Goal: Task Accomplishment & Management: Complete application form

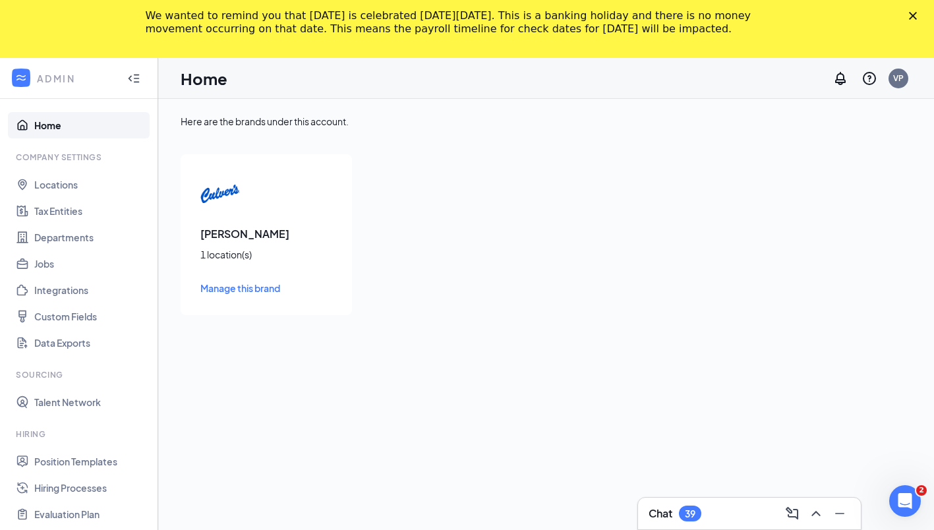
click at [918, 18] on div "We wanted to remind you that Labor Day is celebrated on Monday, September 1, 20…" at bounding box center [467, 22] width 934 height 34
click at [917, 14] on polygon "Close" at bounding box center [913, 16] width 8 height 8
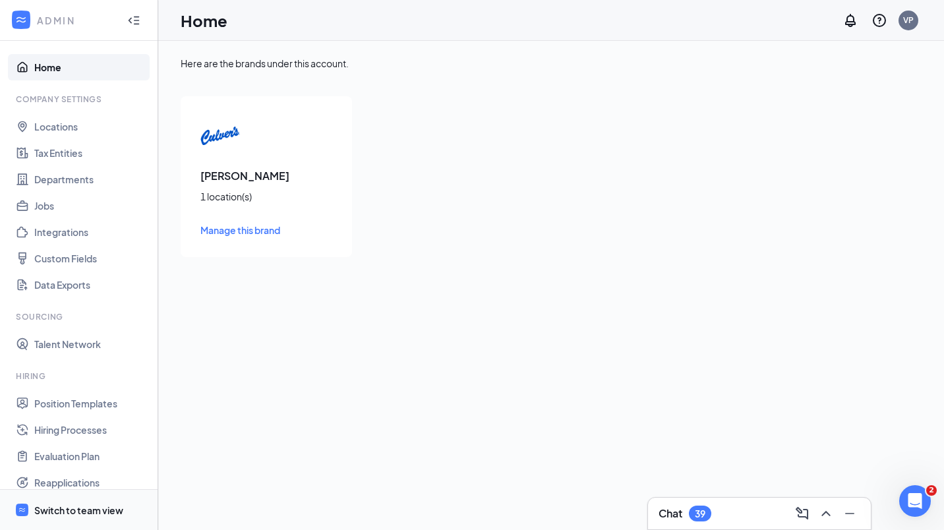
click at [78, 503] on div "Switch to team view" at bounding box center [78, 509] width 89 height 13
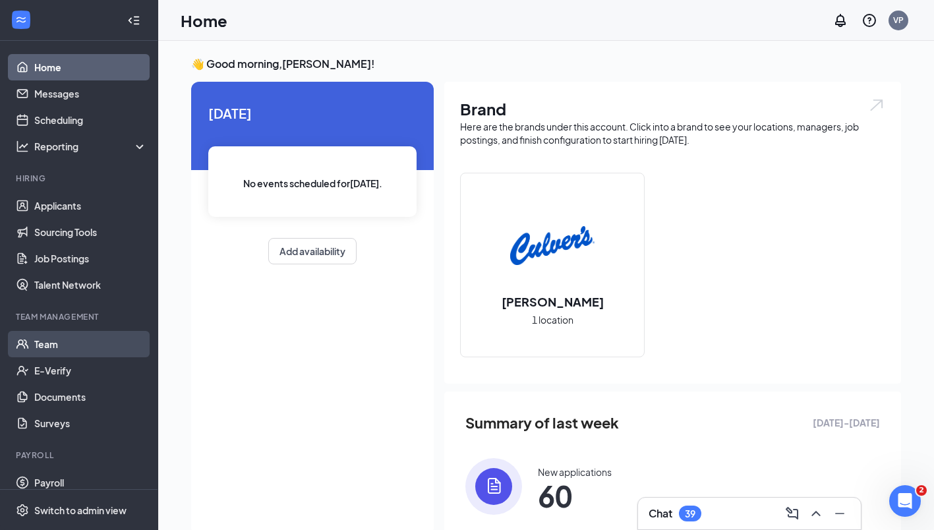
click at [49, 344] on link "Team" at bounding box center [90, 344] width 113 height 26
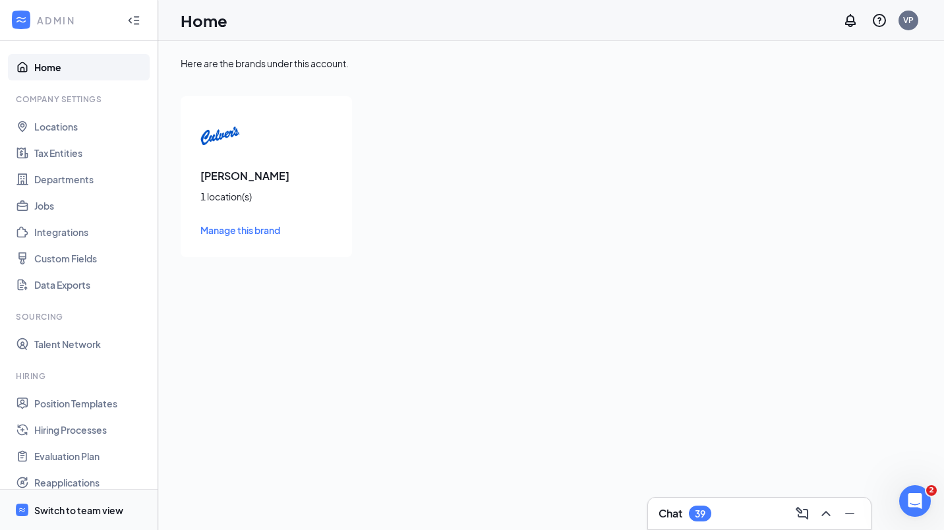
click at [55, 505] on div "Switch to team view" at bounding box center [78, 509] width 89 height 13
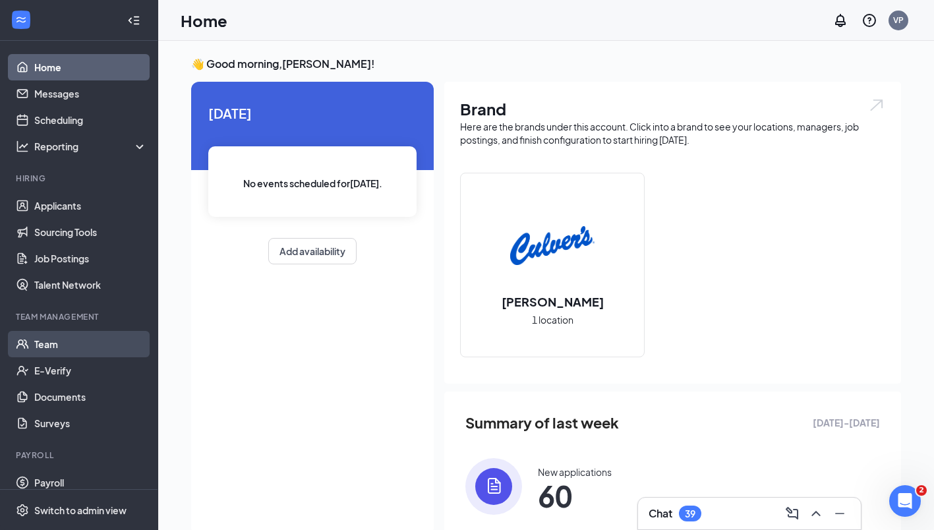
click at [59, 349] on link "Team" at bounding box center [90, 344] width 113 height 26
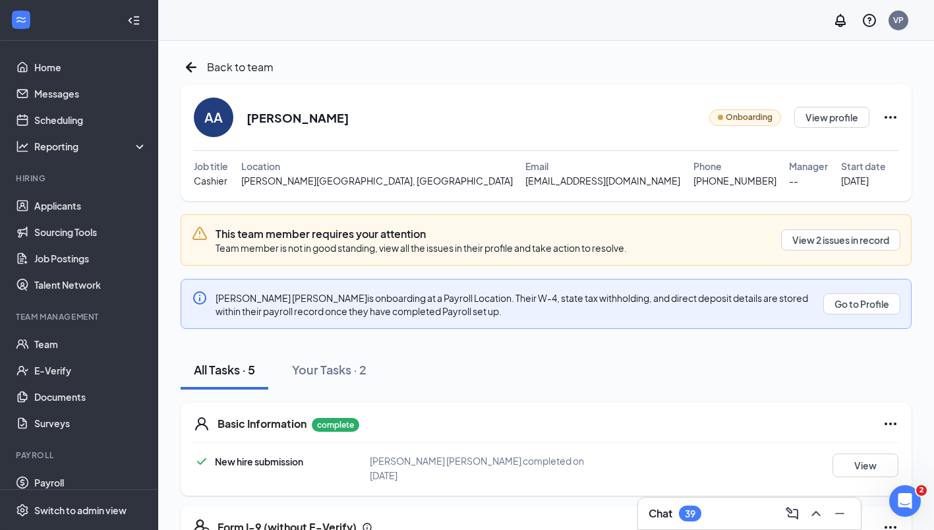
scroll to position [199, 0]
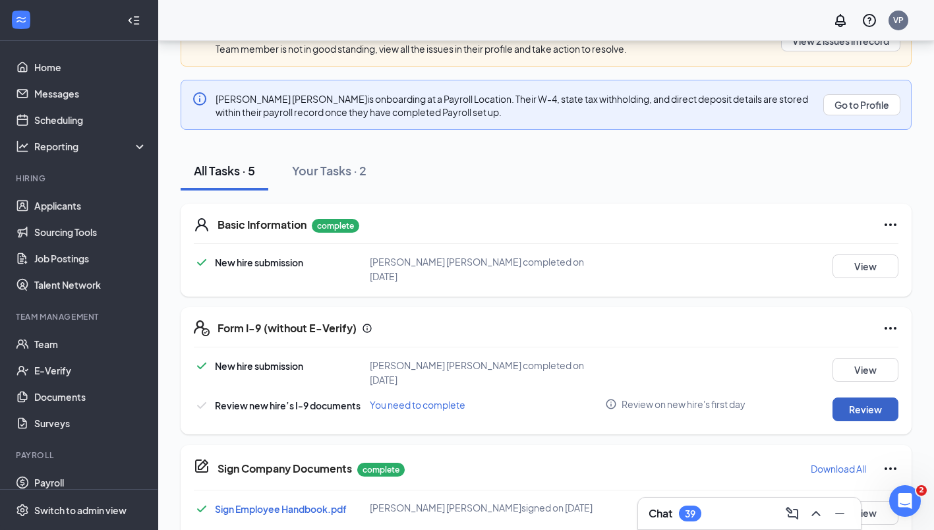
click at [863, 401] on button "Review" at bounding box center [865, 409] width 66 height 24
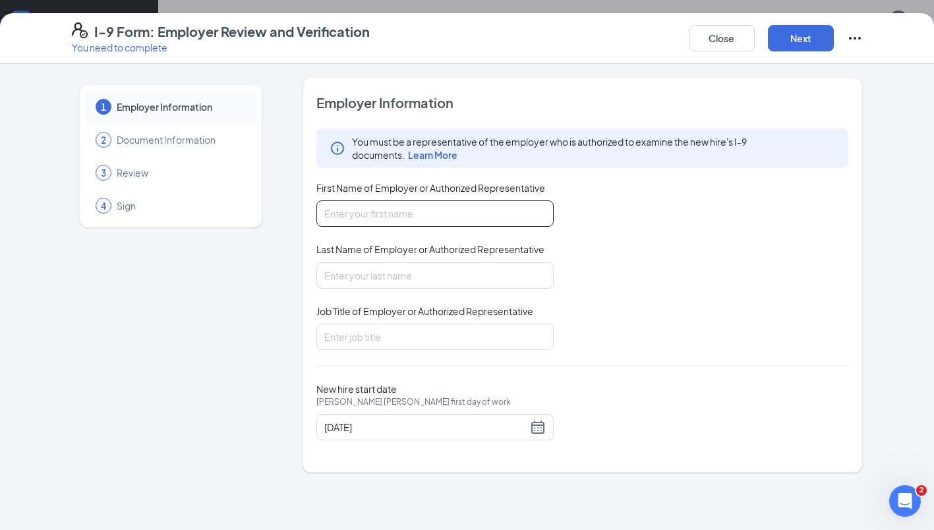
click at [385, 213] on input "First Name of Employer or Authorized Representative" at bounding box center [434, 213] width 237 height 26
type input "Vikramkumar"
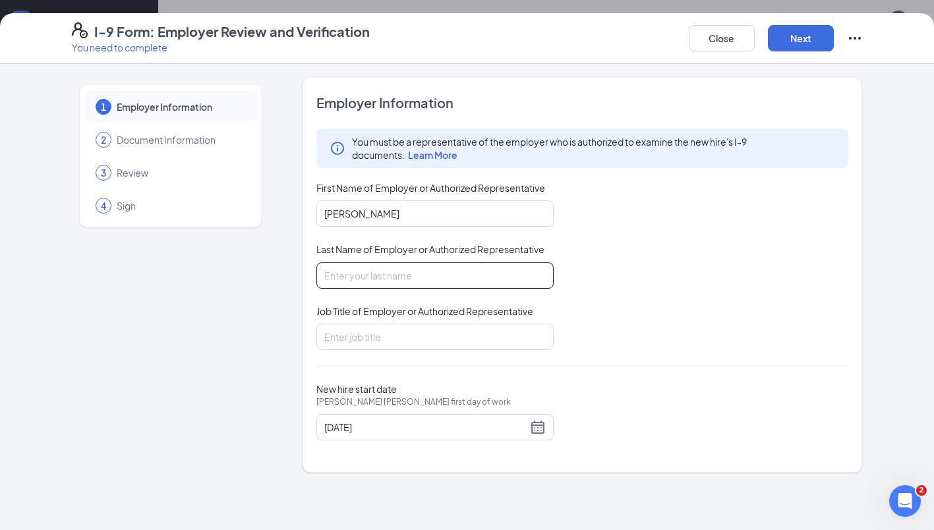
click at [382, 277] on input "Last Name of Employer or Authorized Representative" at bounding box center [434, 275] width 237 height 26
type input "Patel"
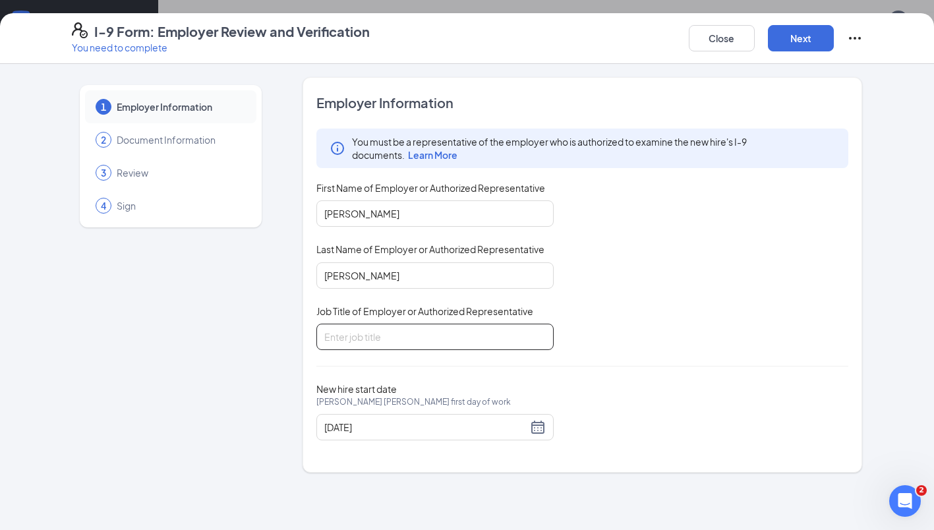
click at [358, 340] on input "Job Title of Employer or Authorized Representative" at bounding box center [434, 337] width 237 height 26
type input "Franchisee"
click at [801, 42] on button "Next" at bounding box center [801, 38] width 66 height 26
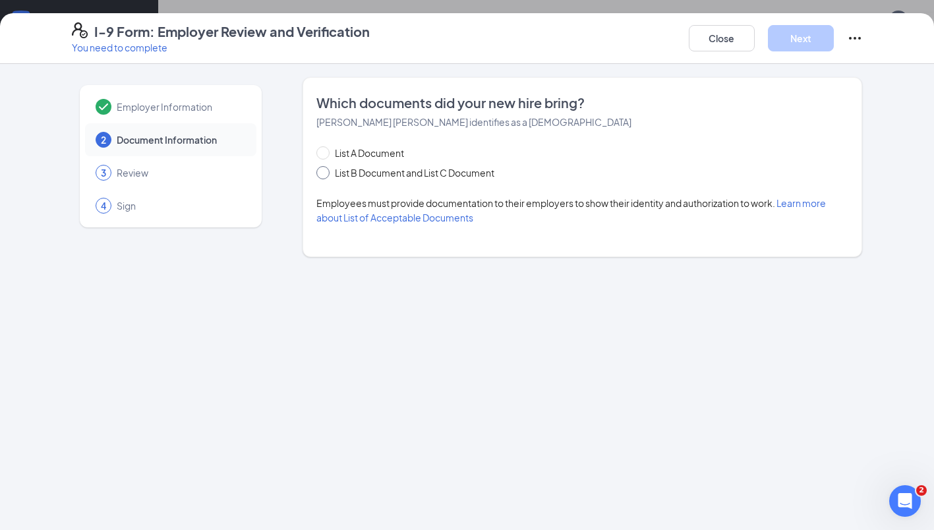
click at [317, 171] on input "List B Document and List C Document" at bounding box center [320, 170] width 9 height 9
radio input "true"
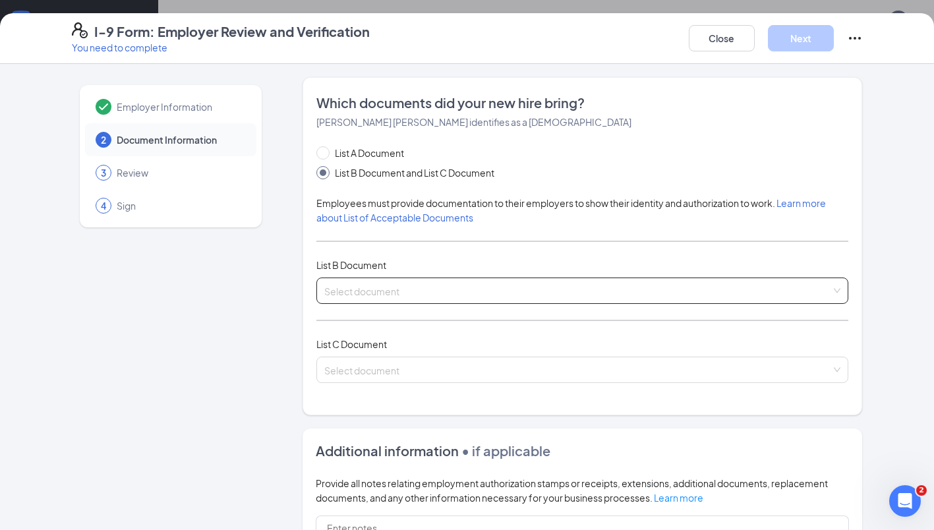
click at [338, 292] on input "search" at bounding box center [577, 288] width 507 height 20
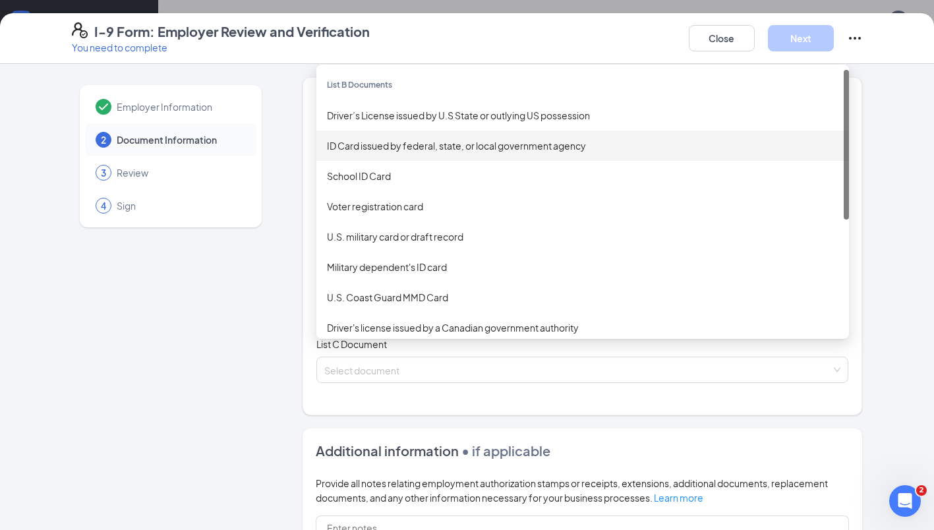
click at [336, 148] on div "ID Card issued by federal, state, or local government agency" at bounding box center [582, 145] width 511 height 14
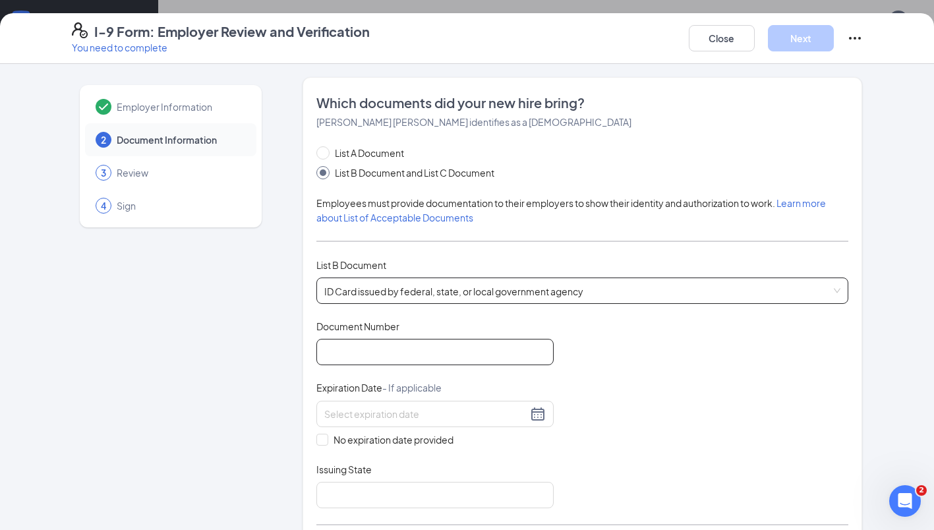
click at [351, 346] on input "Document Number" at bounding box center [434, 352] width 237 height 26
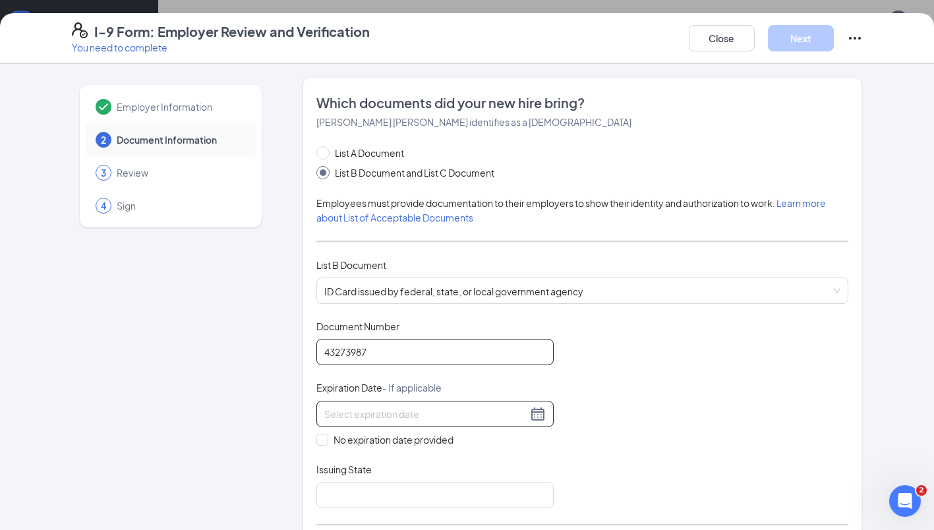
type input "43273987"
click at [352, 409] on input at bounding box center [425, 414] width 203 height 14
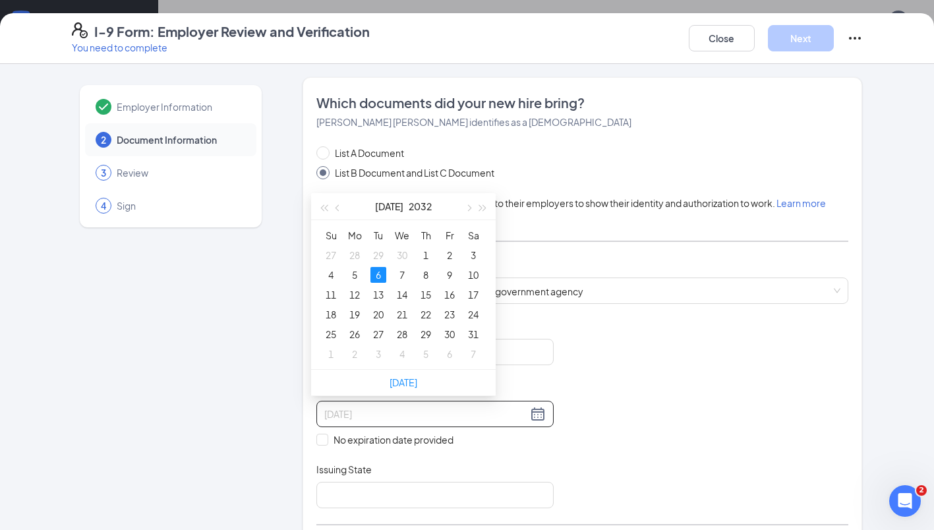
click at [381, 277] on div "6" at bounding box center [378, 275] width 16 height 16
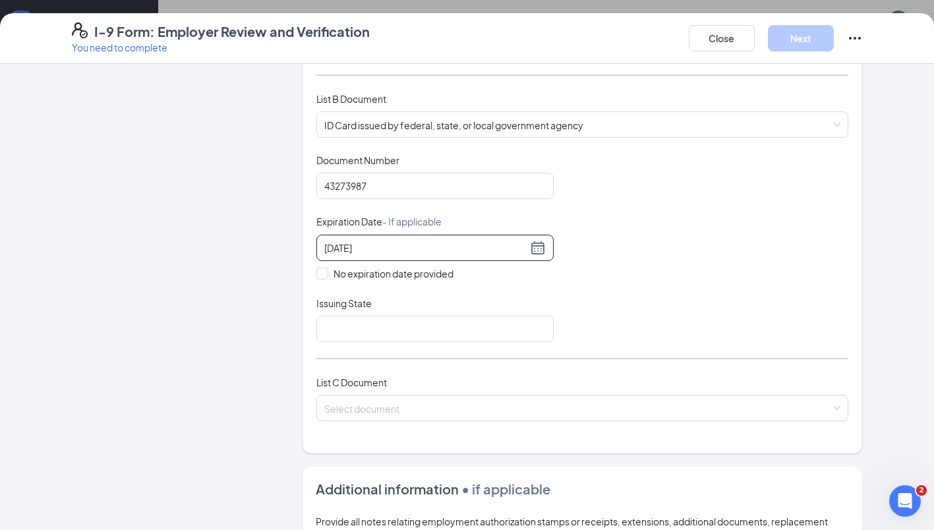
scroll to position [167, 0]
type input "07/06/2032"
click at [369, 329] on input "Issuing State" at bounding box center [434, 328] width 237 height 26
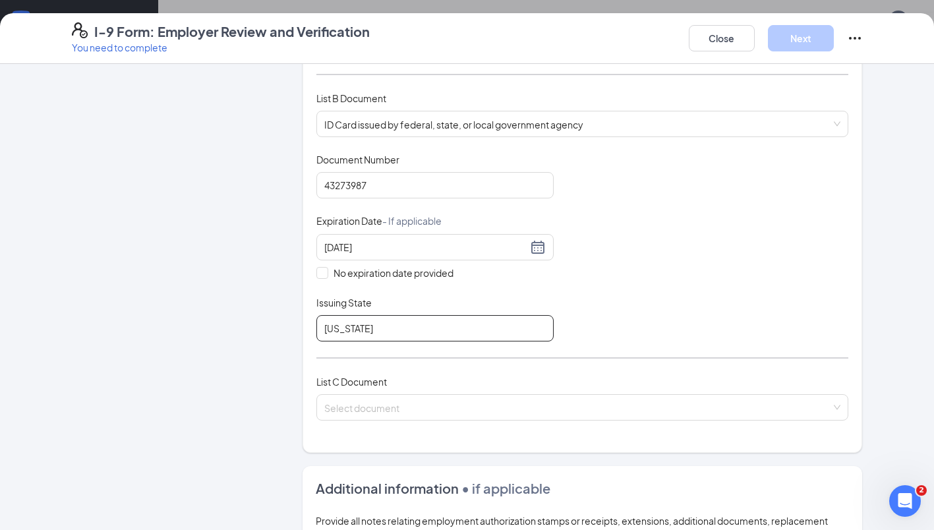
type input "NC"
click at [380, 412] on span at bounding box center [577, 407] width 507 height 25
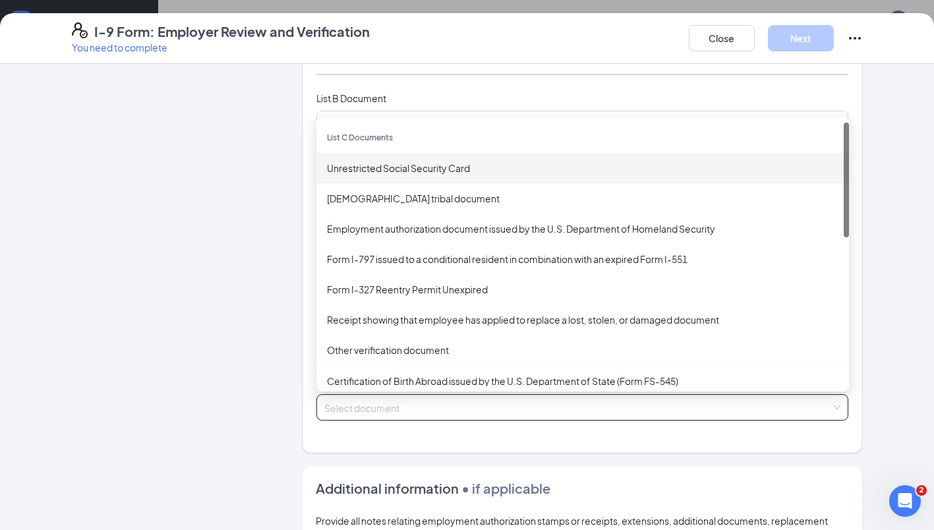
click at [370, 171] on div "Unrestricted Social Security Card" at bounding box center [582, 168] width 511 height 14
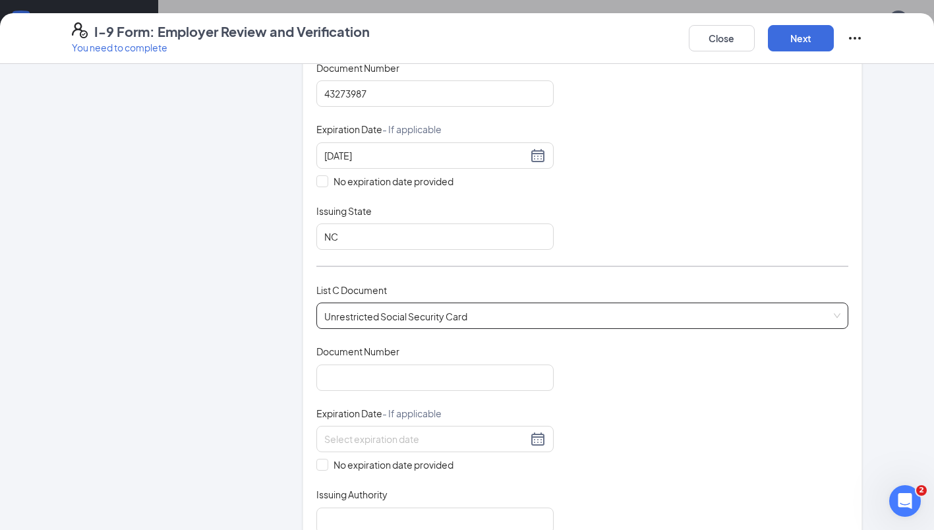
scroll to position [259, 0]
click at [351, 370] on input "Document Number" at bounding box center [434, 377] width 237 height 26
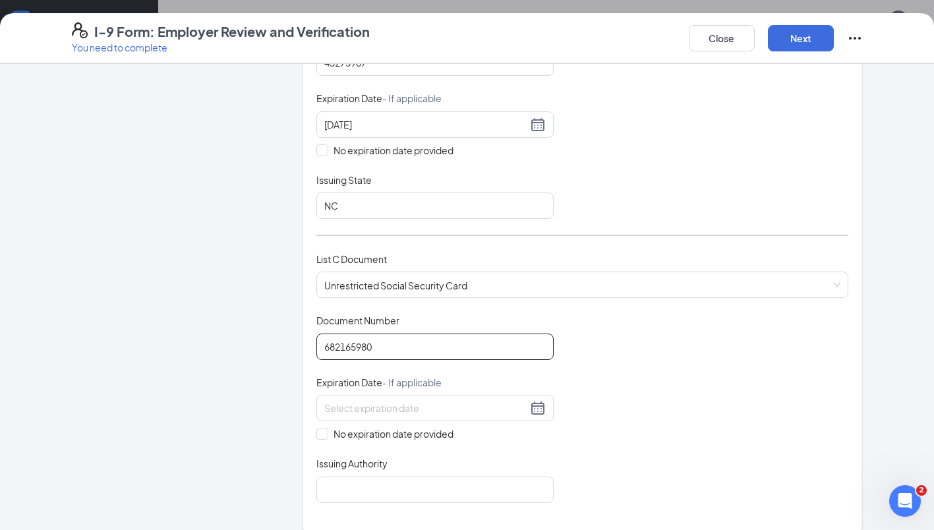
scroll to position [290, 0]
type input "682165980"
click at [316, 430] on input "No expiration date provided" at bounding box center [320, 431] width 9 height 9
checkbox input "true"
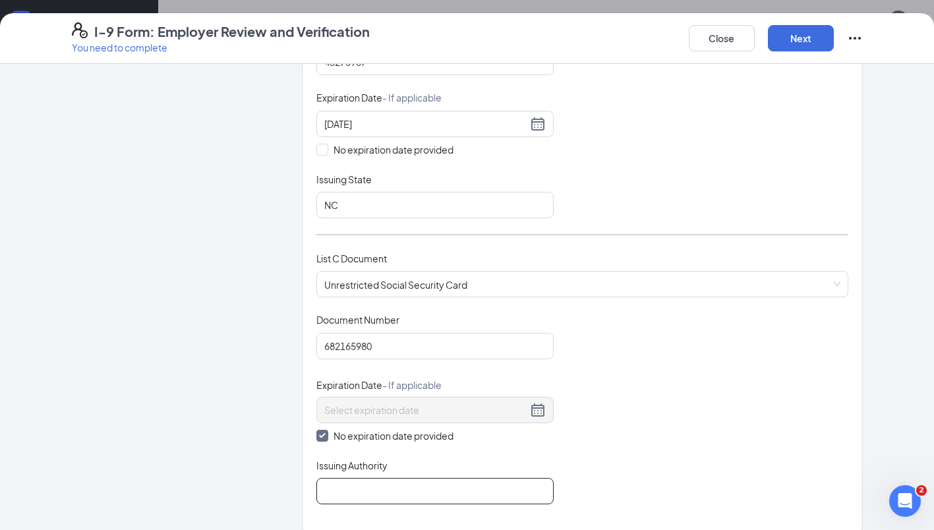
click at [329, 486] on input "Issuing Authority" at bounding box center [434, 491] width 237 height 26
type input "Social Administration"
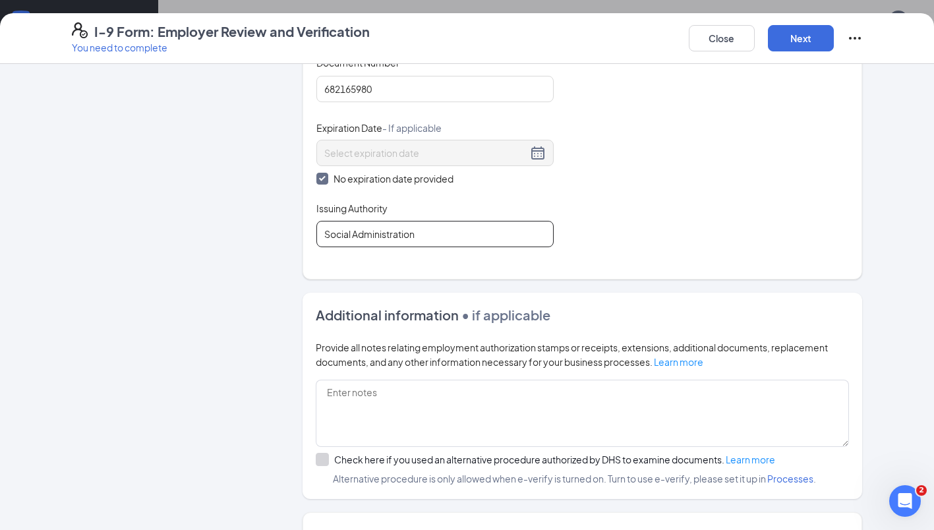
scroll to position [548, 0]
click at [795, 43] on button "Next" at bounding box center [801, 38] width 66 height 26
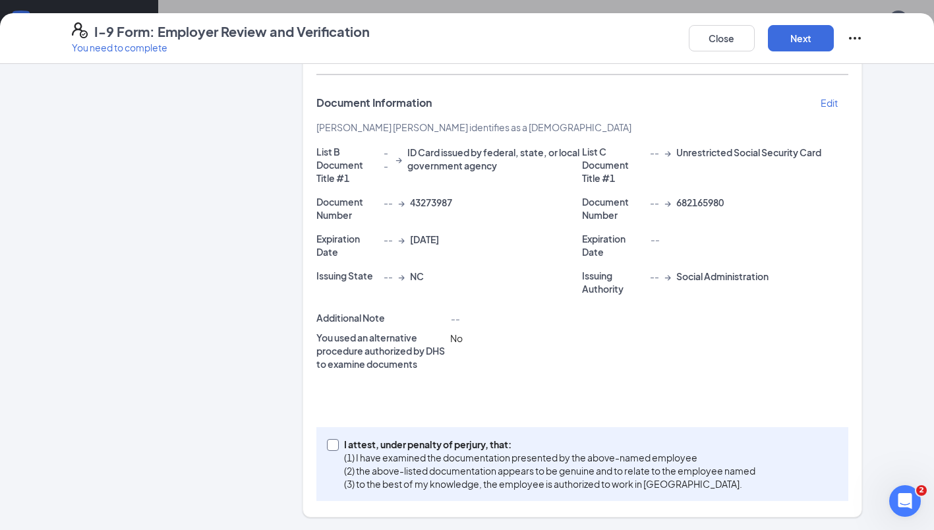
click at [330, 445] on input "I attest, under penalty of [PERSON_NAME], that: (1) I have examined the documen…" at bounding box center [331, 443] width 9 height 9
checkbox input "true"
click at [791, 40] on button "Next" at bounding box center [801, 38] width 66 height 26
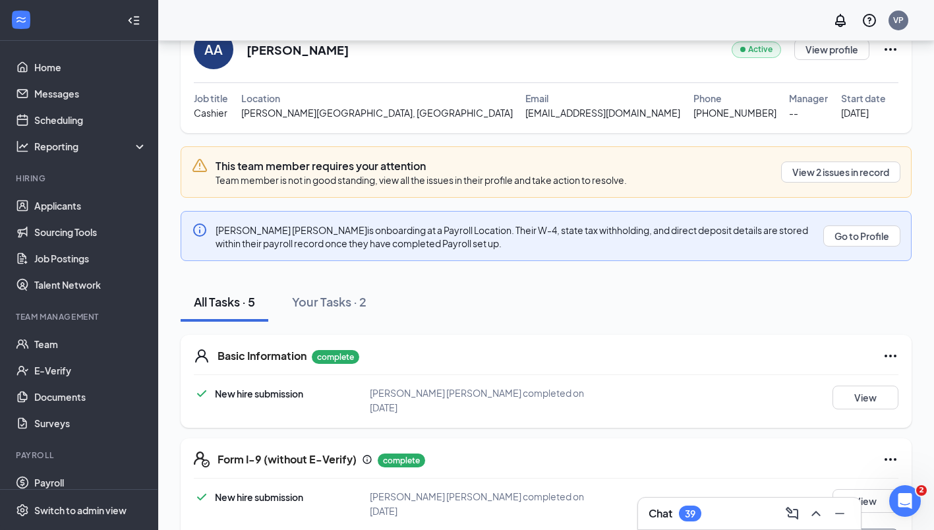
scroll to position [67, 0]
click at [795, 177] on button "View 2 issues in record" at bounding box center [840, 172] width 119 height 21
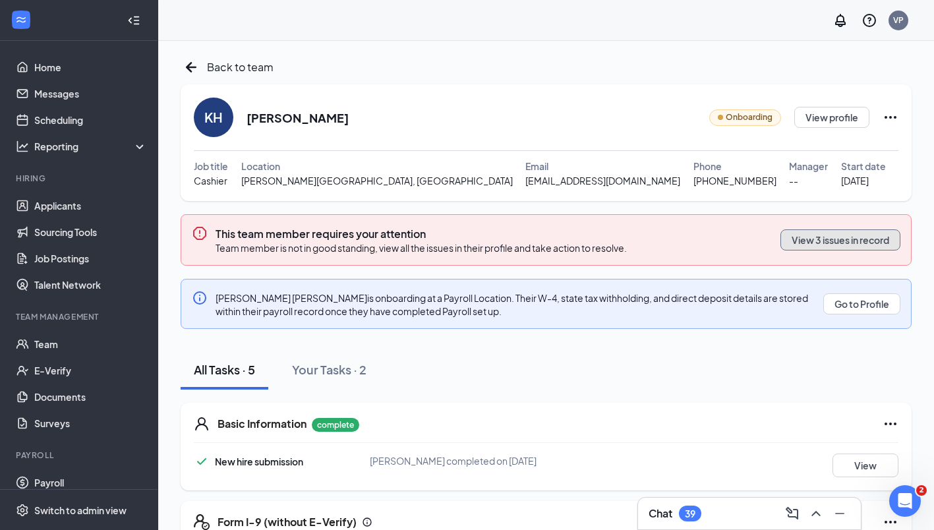
click at [804, 248] on button "View 3 issues in record" at bounding box center [840, 239] width 120 height 21
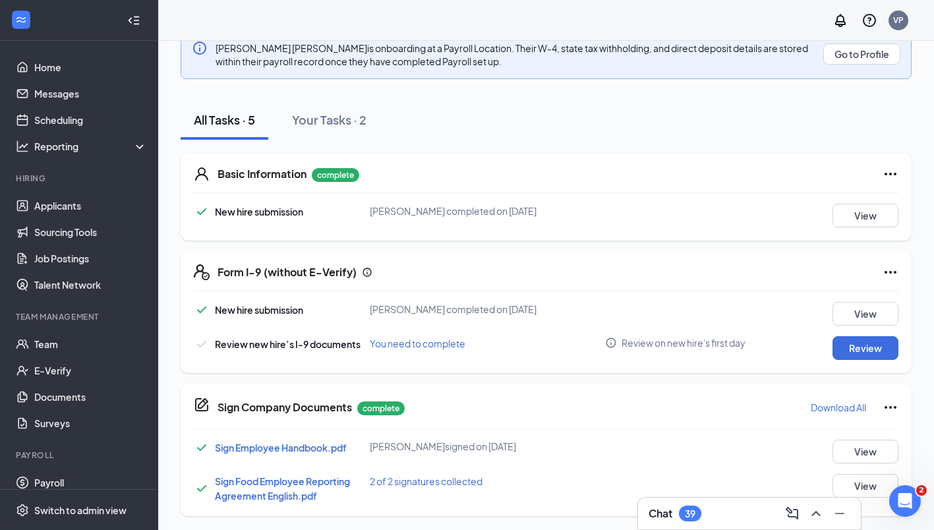
scroll to position [252, 0]
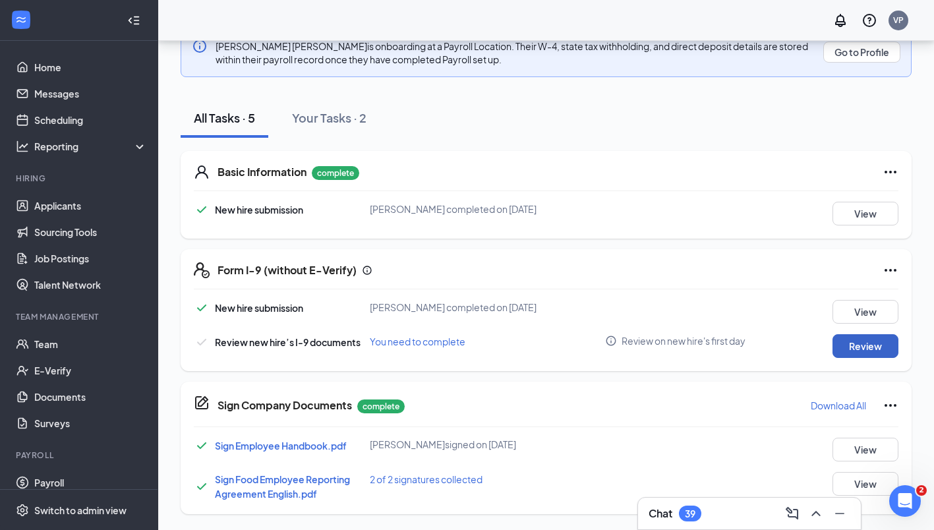
click at [853, 349] on button "Review" at bounding box center [865, 346] width 66 height 24
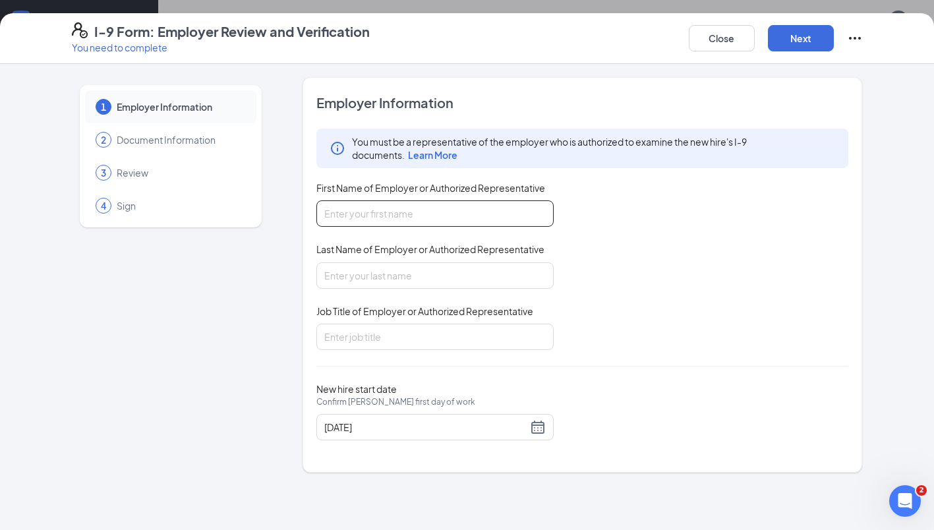
click at [440, 217] on input "First Name of Employer or Authorized Representative" at bounding box center [434, 213] width 237 height 26
type input "[PERSON_NAME]"
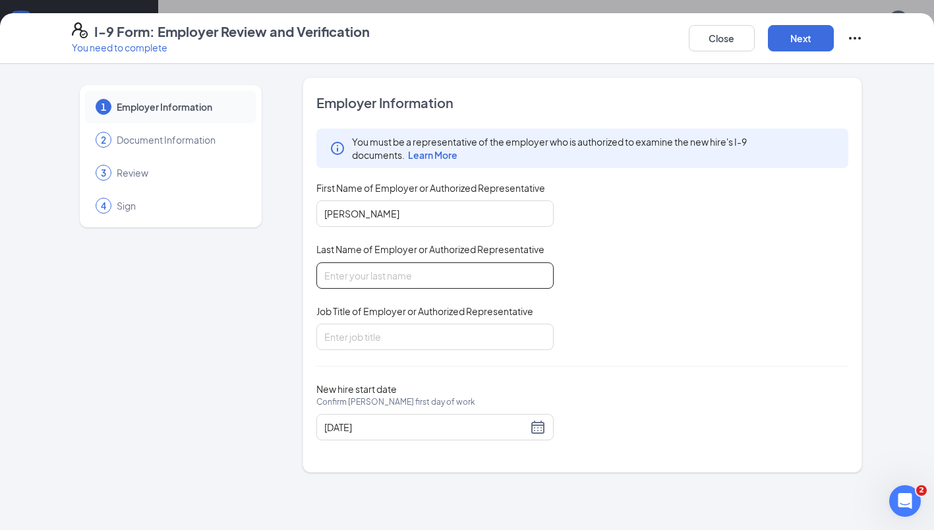
click at [381, 271] on input "Last Name of Employer or Authorized Representative" at bounding box center [434, 275] width 237 height 26
type input "[PERSON_NAME]"
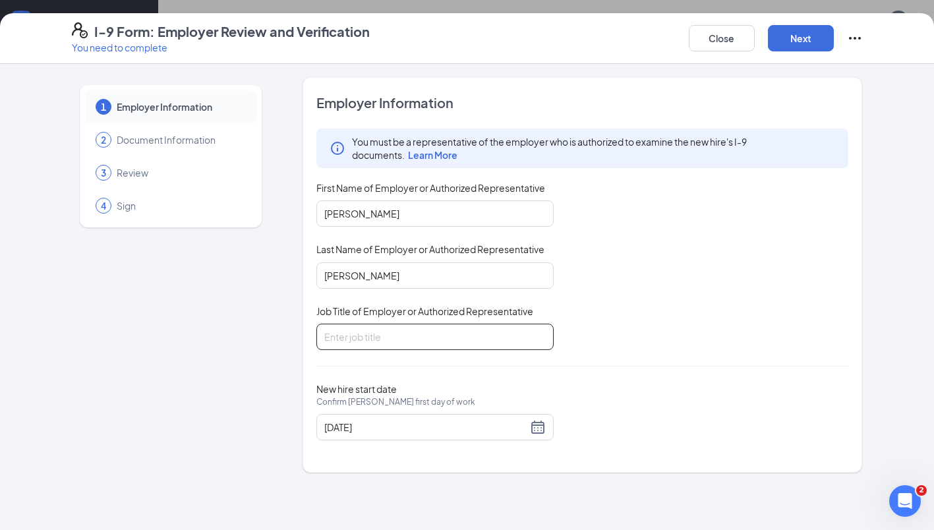
click at [356, 335] on input "Job Title of Employer or Authorized Representative" at bounding box center [434, 337] width 237 height 26
type input "Franchisee"
click at [795, 34] on button "Next" at bounding box center [801, 38] width 66 height 26
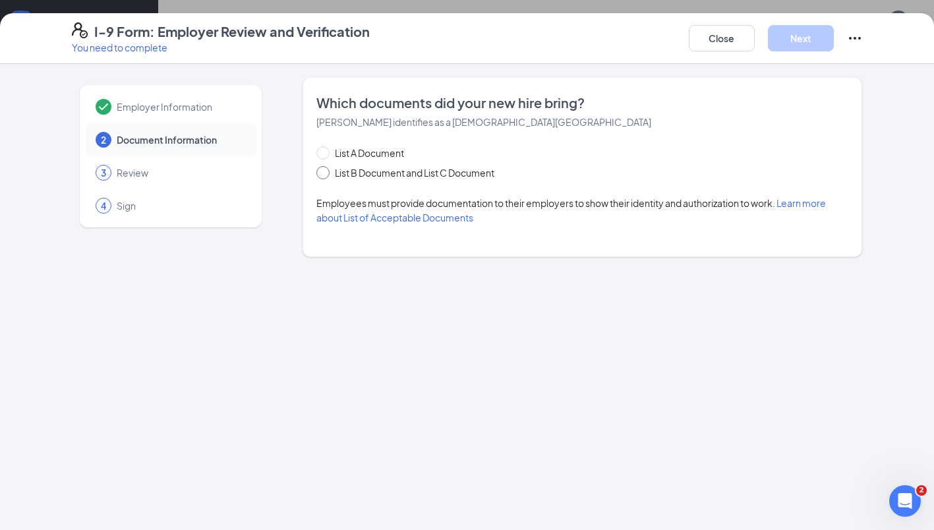
click at [322, 174] on input "List B Document and List C Document" at bounding box center [320, 170] width 9 height 9
radio input "true"
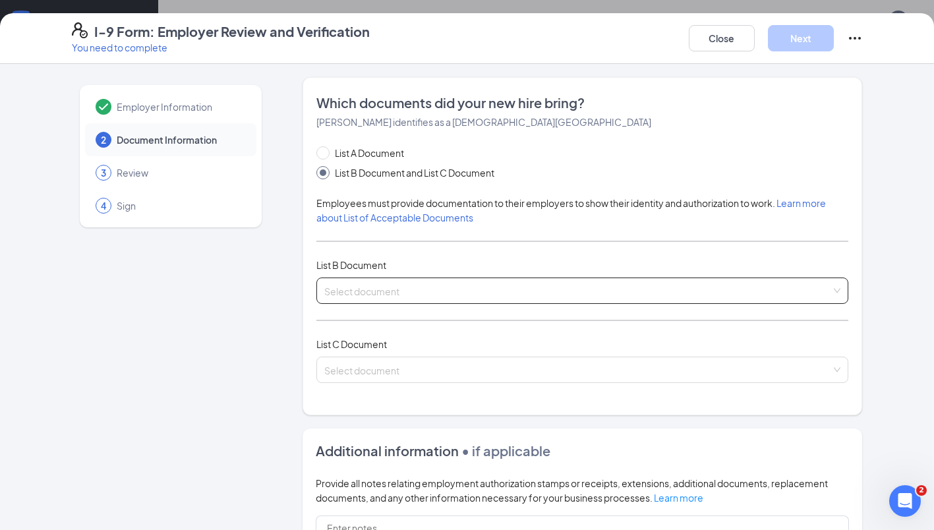
click at [345, 288] on input "search" at bounding box center [577, 288] width 507 height 20
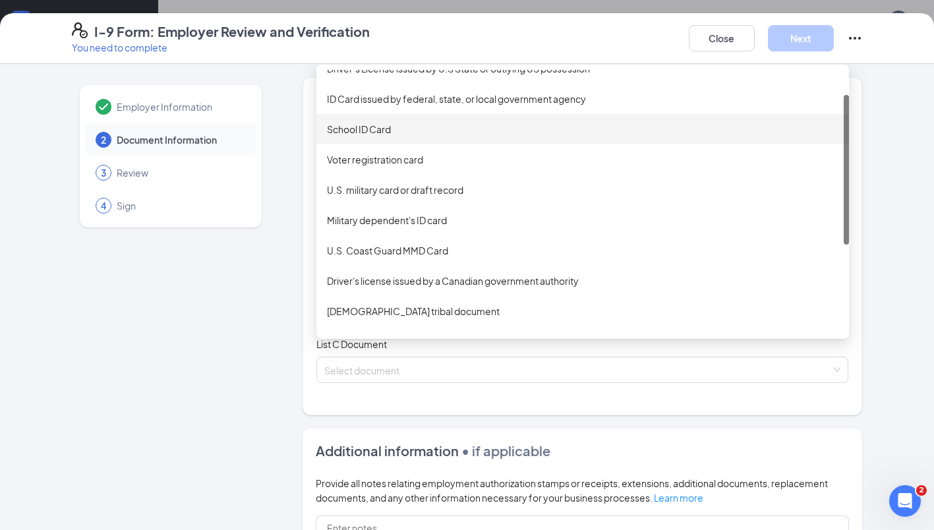
scroll to position [43, 0]
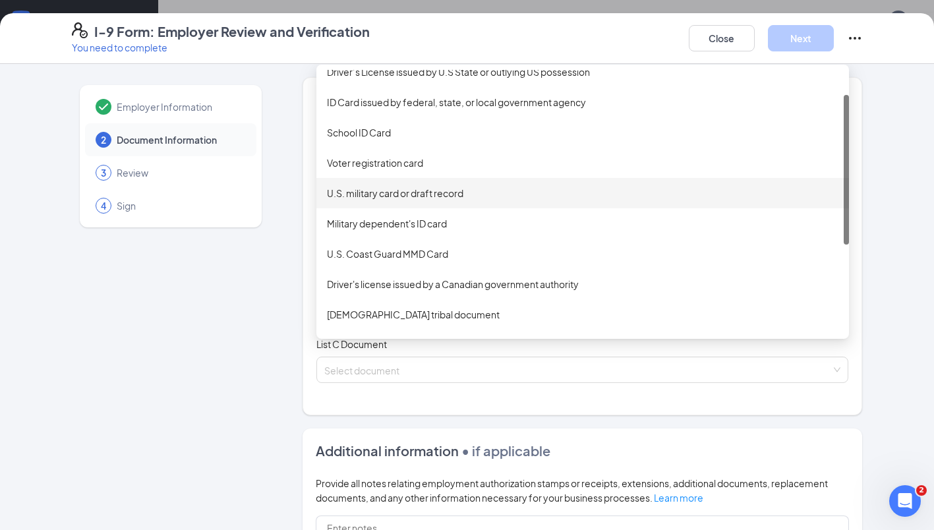
click at [213, 313] on div "Employer Information 2 Document Information 3 Review 4 Sign" at bounding box center [171, 418] width 198 height 683
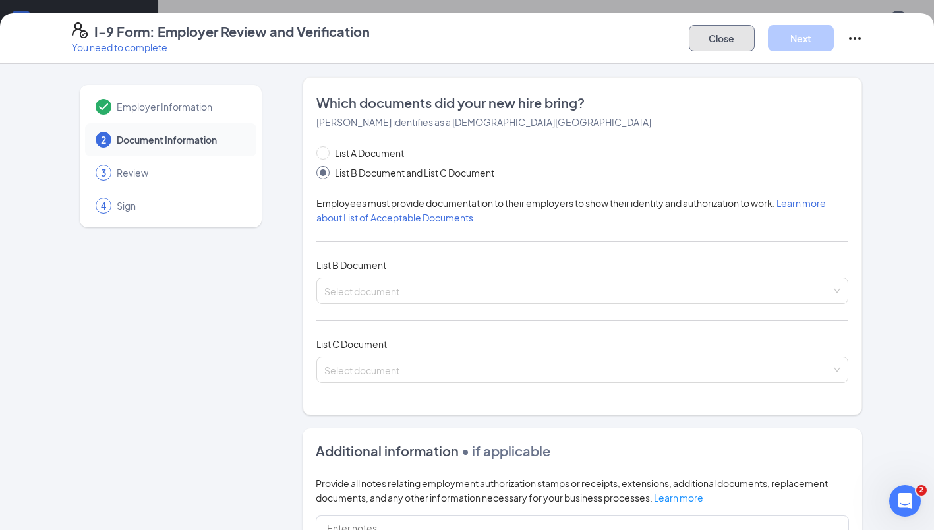
click at [728, 34] on button "Close" at bounding box center [722, 38] width 66 height 26
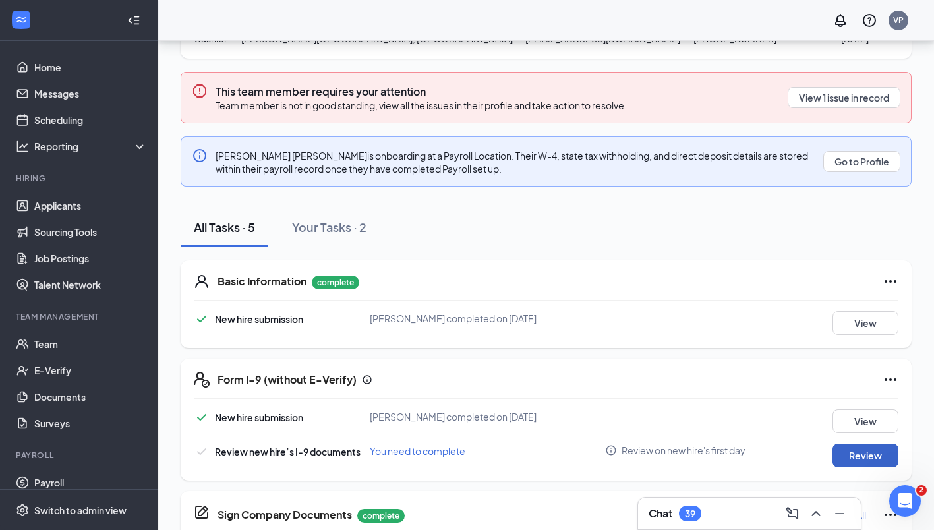
scroll to position [144, 0]
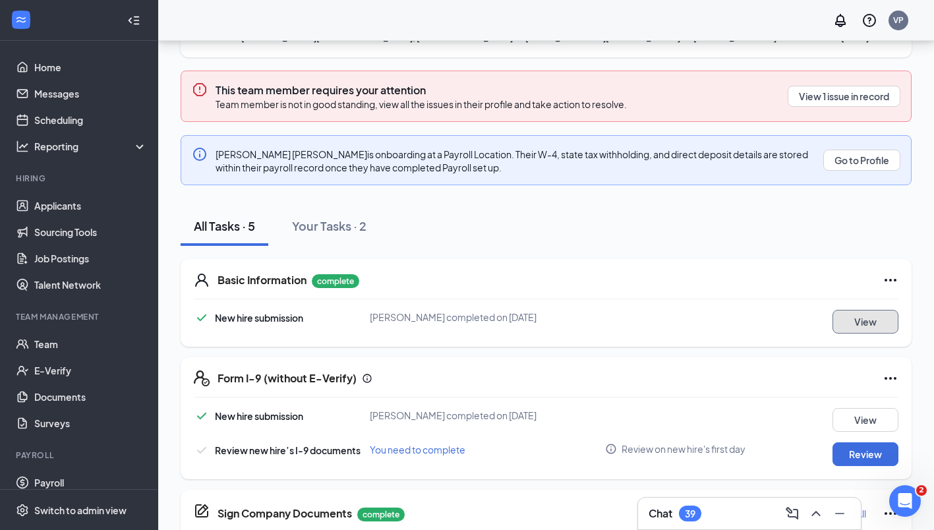
click at [857, 322] on button "View" at bounding box center [865, 322] width 66 height 24
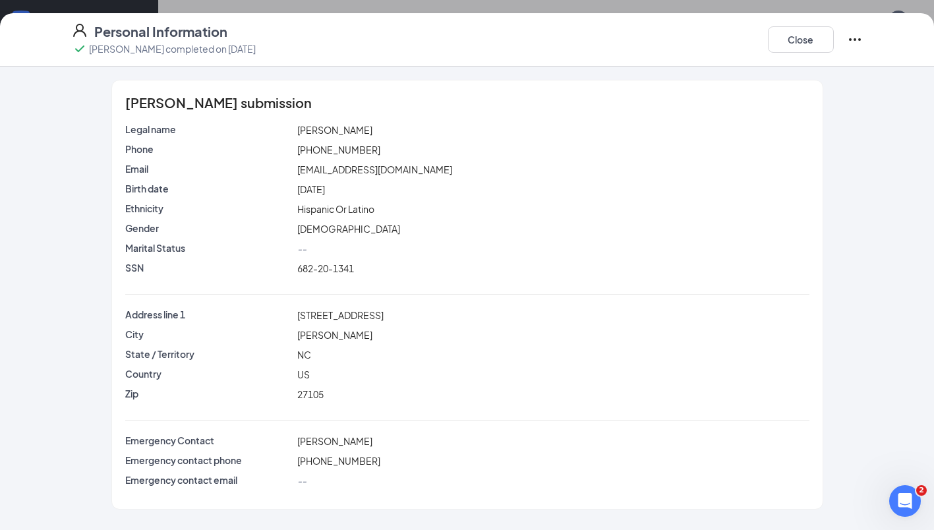
scroll to position [64, 0]
click at [803, 41] on button "Close" at bounding box center [801, 39] width 66 height 26
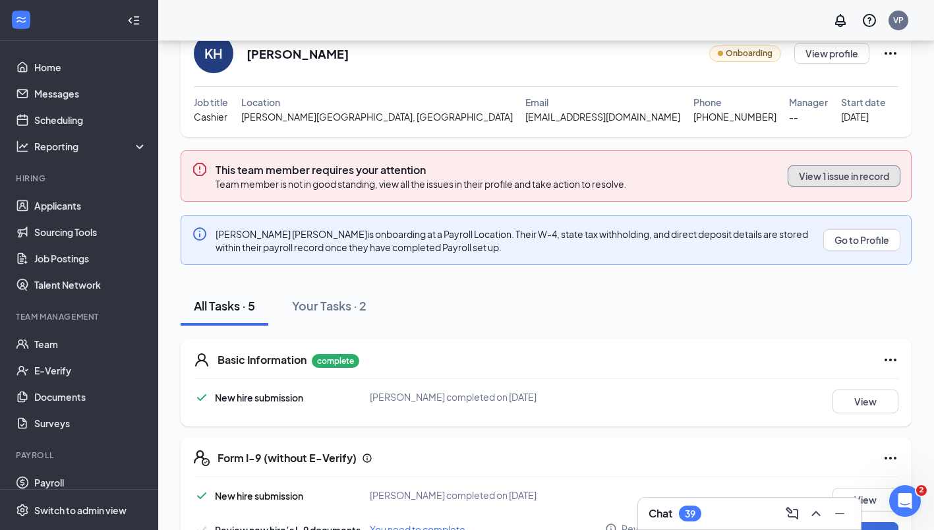
click at [837, 179] on button "View 1 issue in record" at bounding box center [843, 175] width 113 height 21
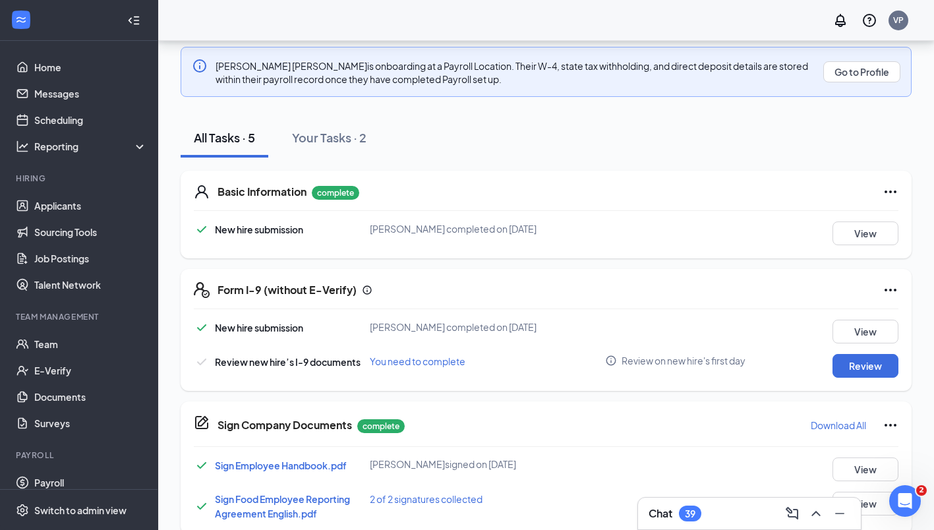
scroll to position [245, 0]
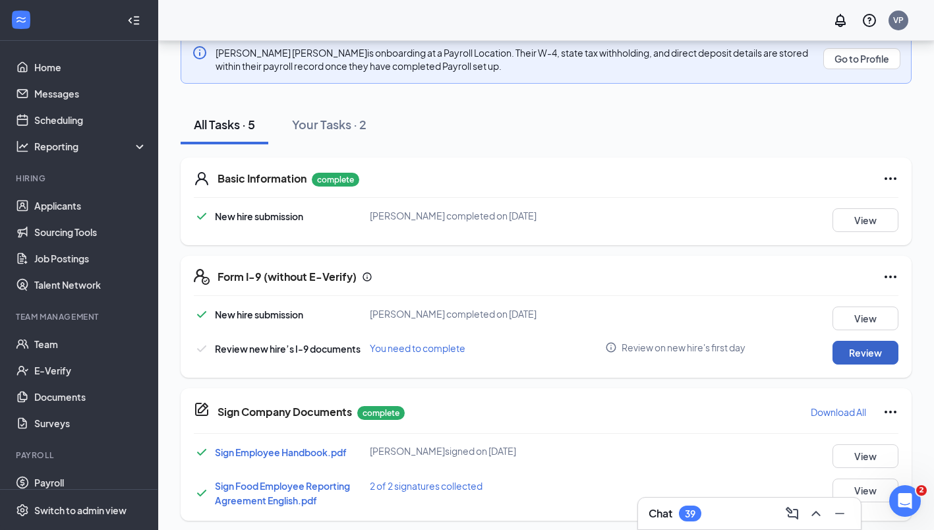
click at [857, 353] on button "Review" at bounding box center [865, 353] width 66 height 24
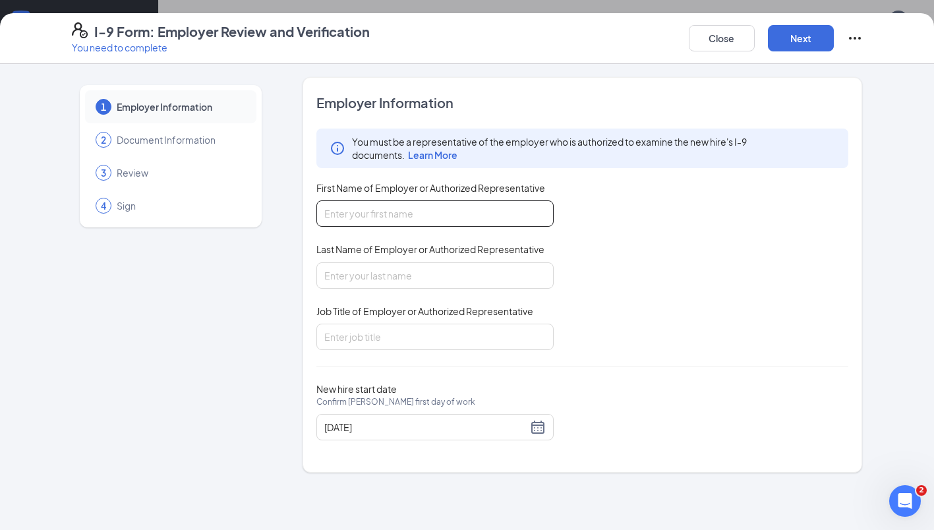
click at [342, 209] on input "First Name of Employer or Authorized Representative" at bounding box center [434, 213] width 237 height 26
type input "[PERSON_NAME]"
type input "Franchisee"
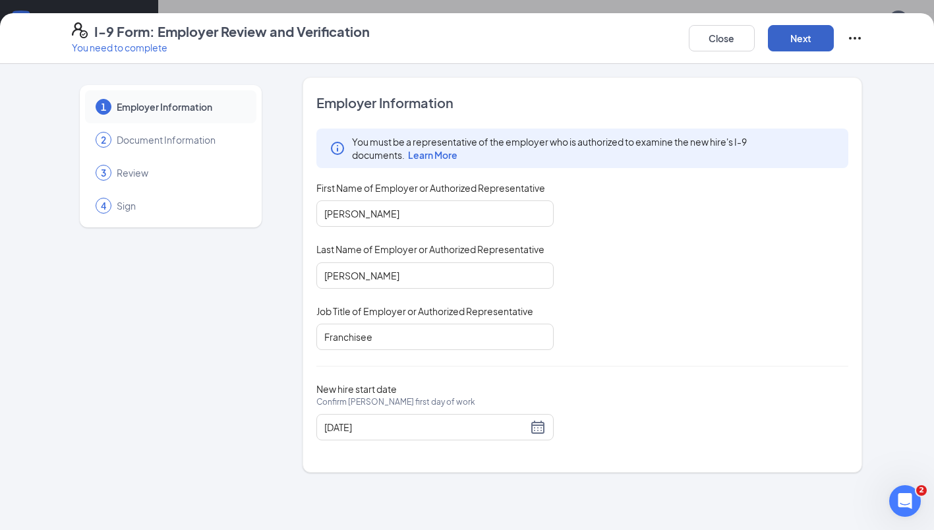
click at [790, 43] on button "Next" at bounding box center [801, 38] width 66 height 26
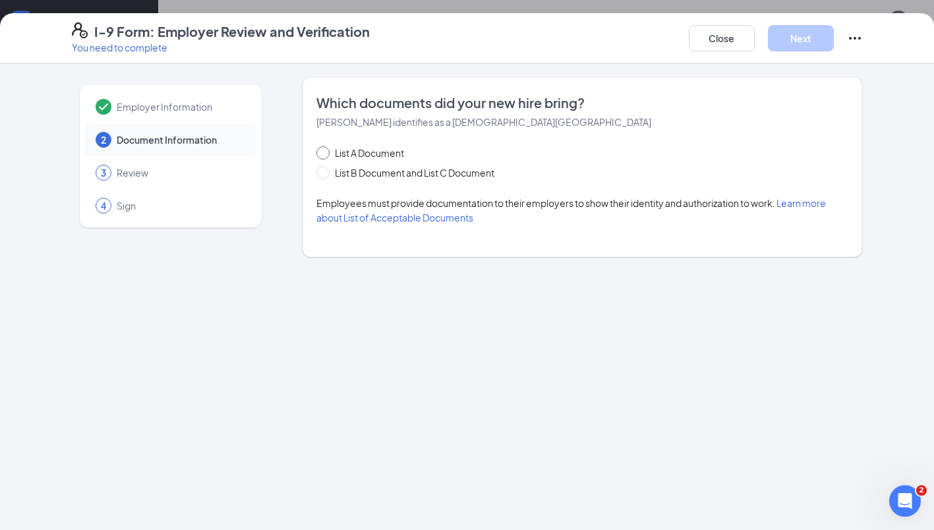
click at [324, 152] on input "List A Document" at bounding box center [320, 150] width 9 height 9
radio input "true"
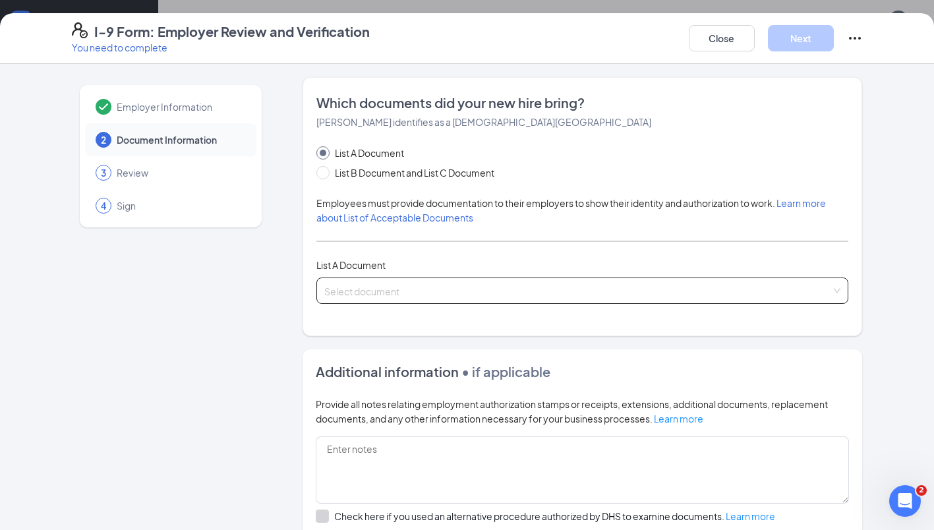
click at [347, 296] on input "search" at bounding box center [577, 288] width 507 height 20
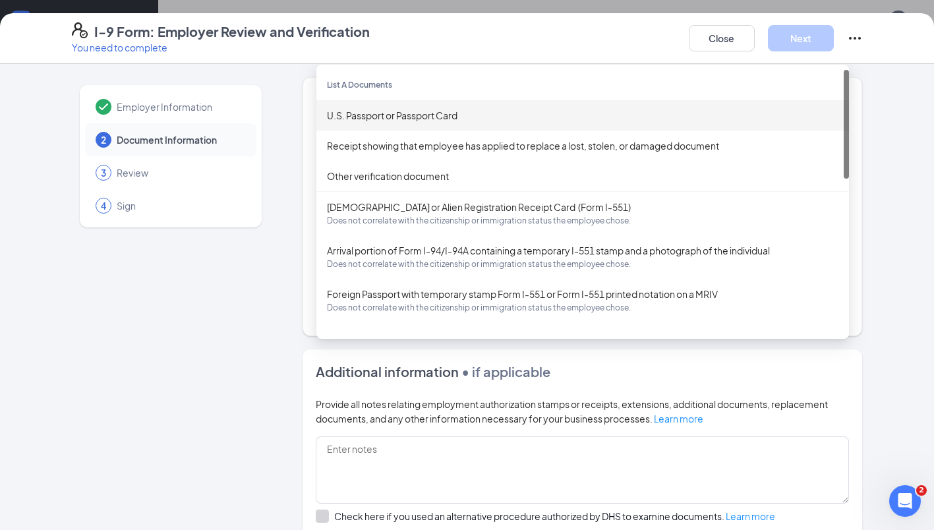
click at [355, 111] on div "U.S. Passport or Passport Card" at bounding box center [582, 115] width 511 height 14
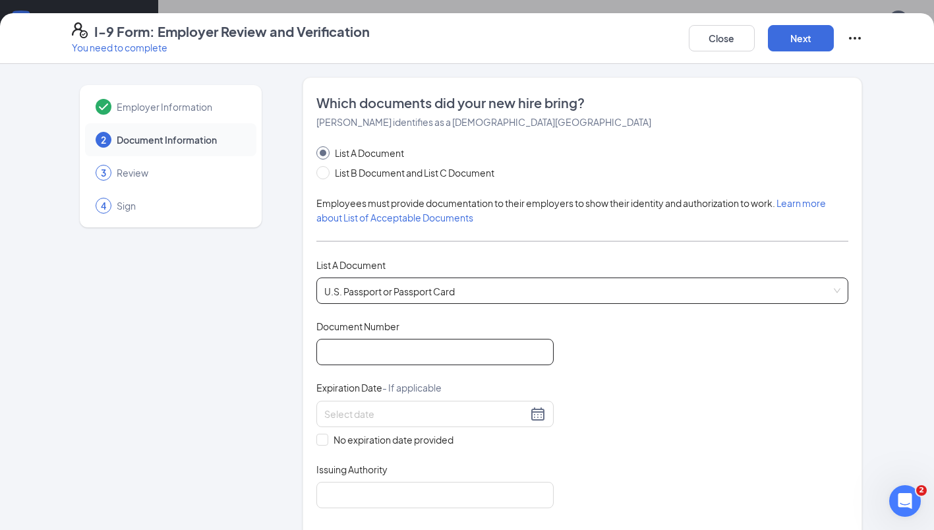
click at [332, 351] on input "Document Number" at bounding box center [434, 352] width 237 height 26
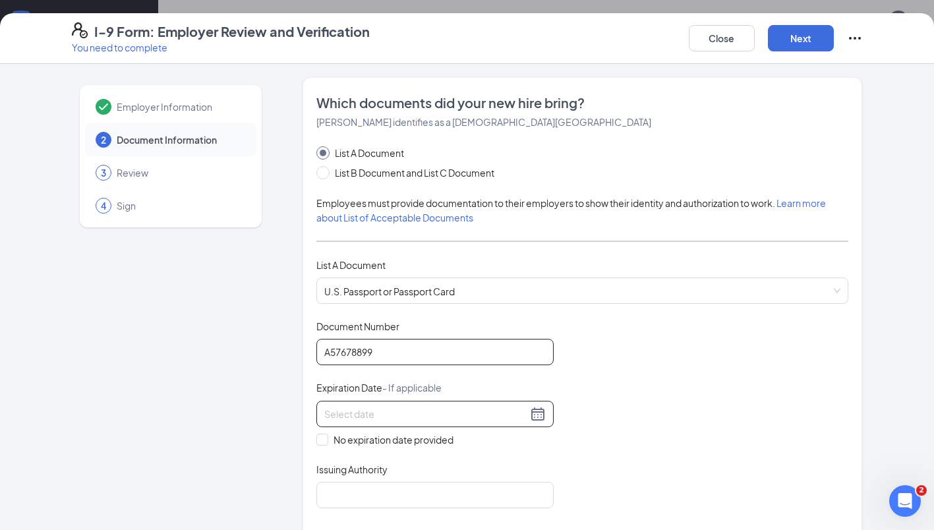
type input "A57678899"
click at [351, 414] on input at bounding box center [425, 414] width 203 height 14
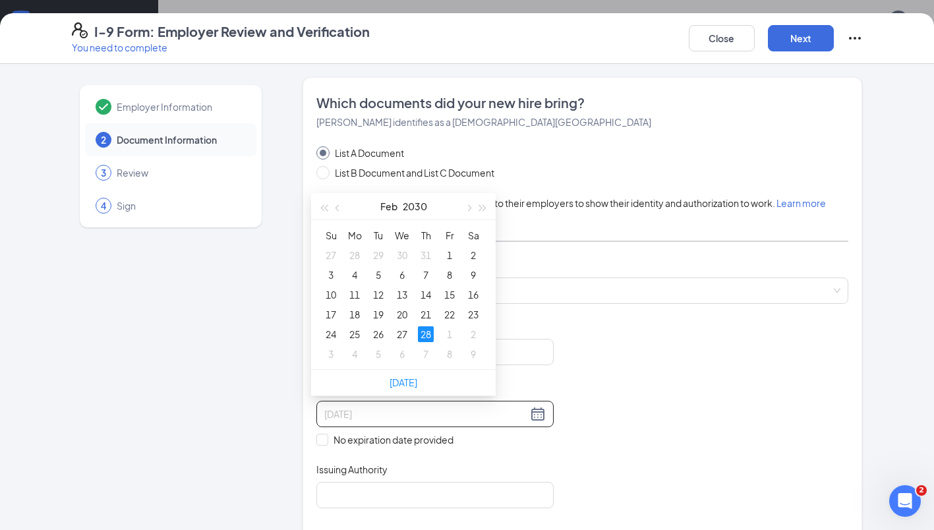
click at [424, 326] on div "28" at bounding box center [426, 334] width 16 height 16
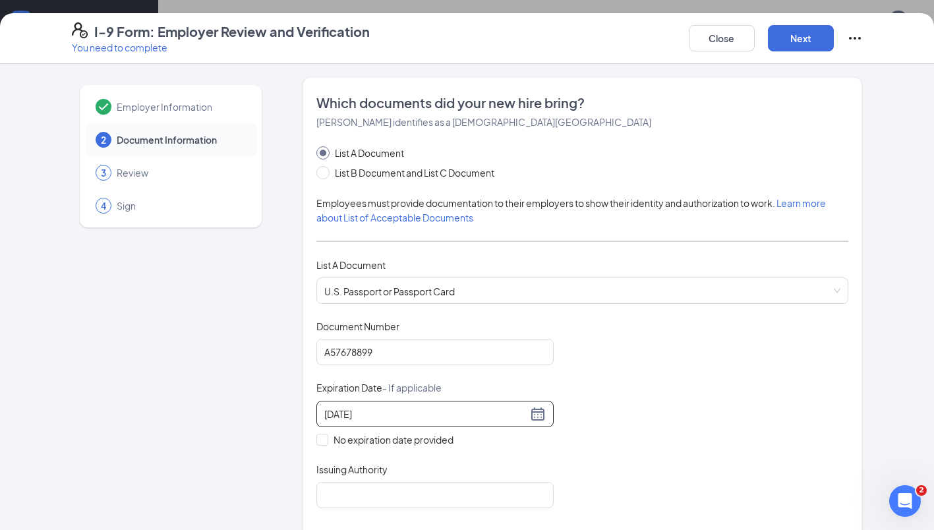
type input "[DATE]"
click at [589, 401] on div "Document Title U.S. Passport or Passport Card Document Number [PASSPORT] Expira…" at bounding box center [582, 414] width 532 height 188
click at [367, 501] on input "Issuing Authority" at bounding box center [434, 495] width 237 height 26
type input "[GEOGRAPHIC_DATA]"
click at [583, 490] on div "Document Title U.S. Passport or Passport Card Document Number [PASSPORT] Expira…" at bounding box center [582, 414] width 532 height 188
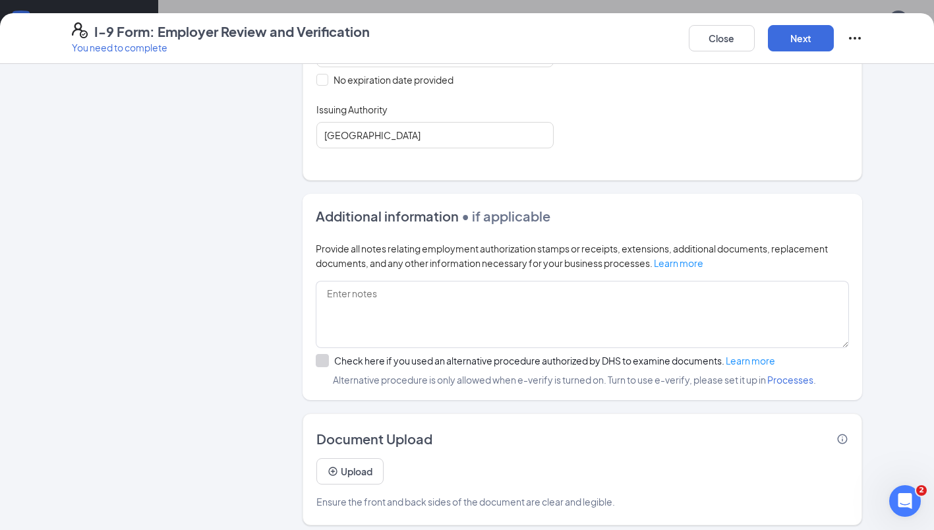
scroll to position [367, 0]
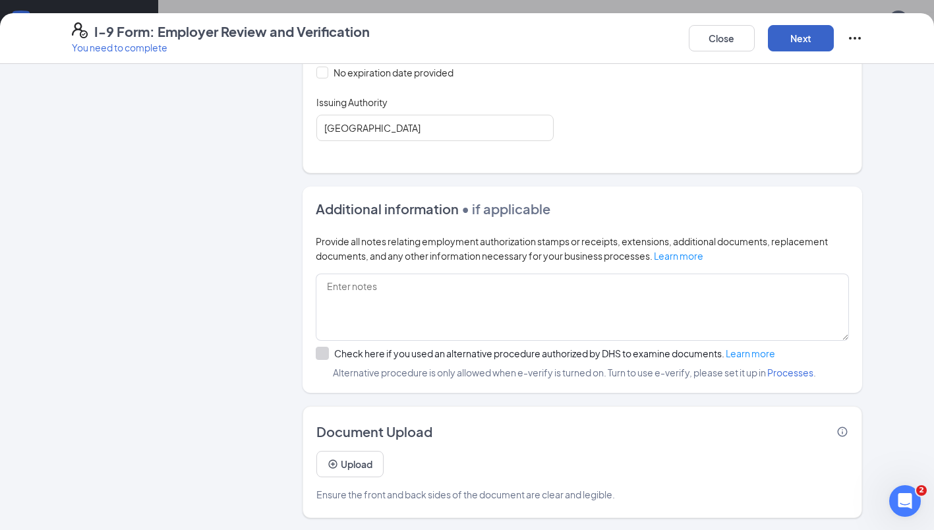
click at [791, 49] on button "Next" at bounding box center [801, 38] width 66 height 26
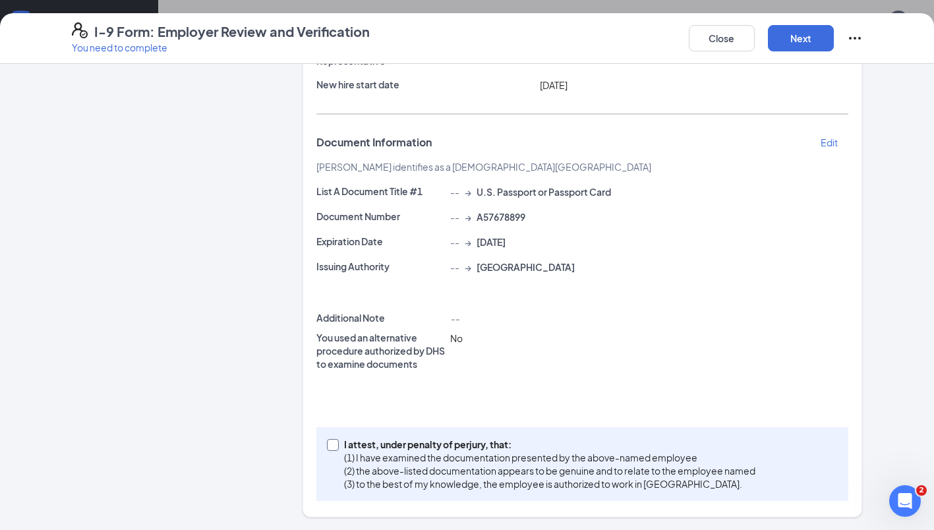
click at [327, 442] on input "I attest, under penalty of [PERSON_NAME], that: (1) I have examined the documen…" at bounding box center [331, 443] width 9 height 9
checkbox input "true"
click at [797, 40] on button "Next" at bounding box center [801, 38] width 66 height 26
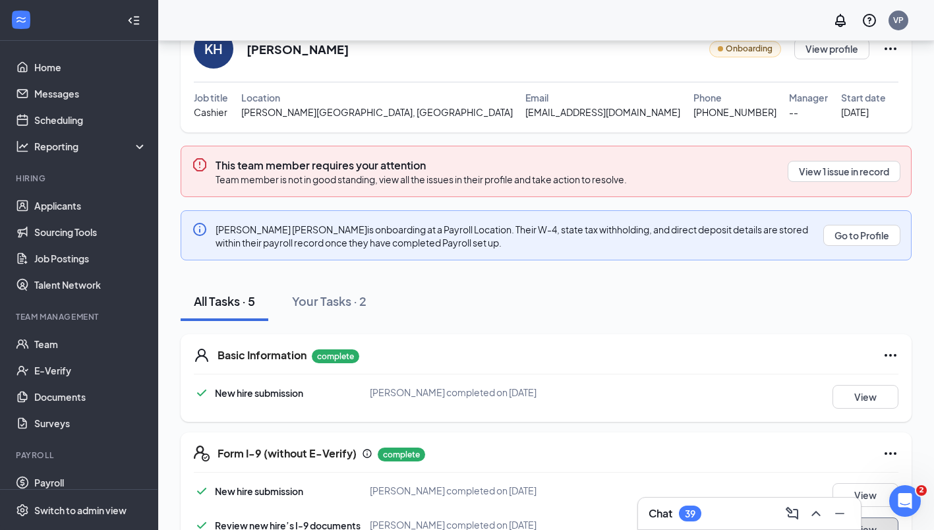
scroll to position [68, 0]
